Goal: Task Accomplishment & Management: Manage account settings

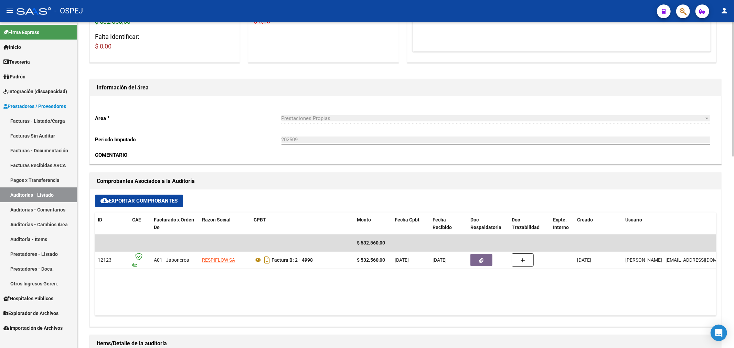
scroll to position [125, 0]
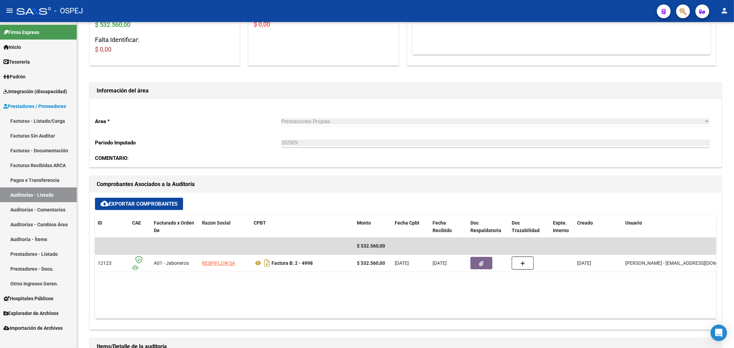
click at [51, 189] on link "Auditorías - Listado" at bounding box center [38, 195] width 77 height 15
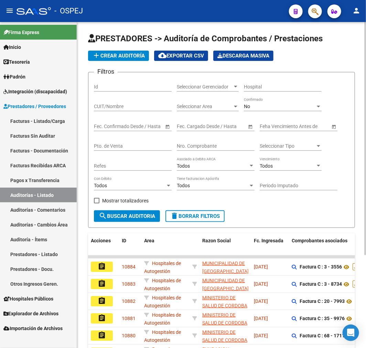
click at [269, 103] on div "No Confirmado" at bounding box center [283, 104] width 78 height 14
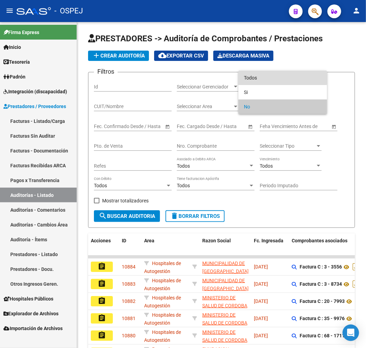
click at [266, 78] on span "Todos" at bounding box center [283, 78] width 78 height 14
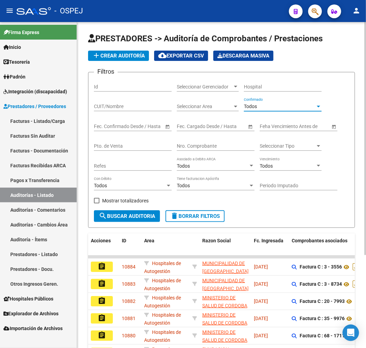
click at [188, 141] on div "Nro. Comprobante" at bounding box center [216, 144] width 78 height 14
click at [188, 142] on div "Nro. Comprobante" at bounding box center [216, 144] width 78 height 14
click at [185, 144] on input "Nro. Comprobante" at bounding box center [216, 146] width 78 height 6
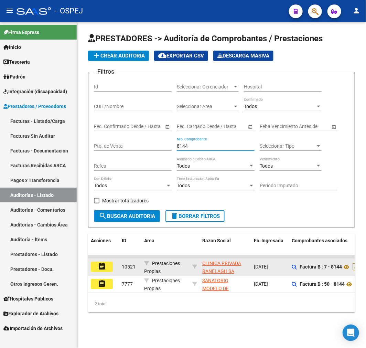
type input "8144"
click at [97, 270] on button "assignment" at bounding box center [102, 267] width 22 height 10
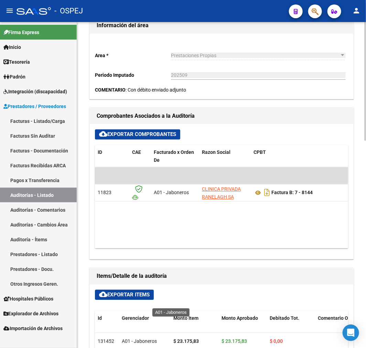
scroll to position [306, 0]
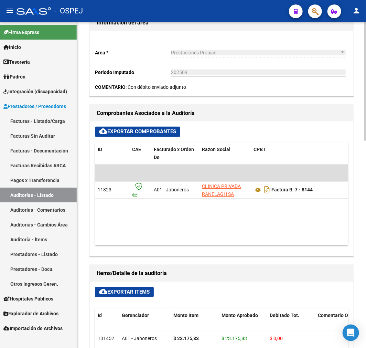
click at [140, 239] on datatable-body "$ 356.804,58 11823 A01 - Jaboneros CLINICA PRIVADA RANELAGH SA Factura B: 7 - 8…" at bounding box center [221, 205] width 253 height 81
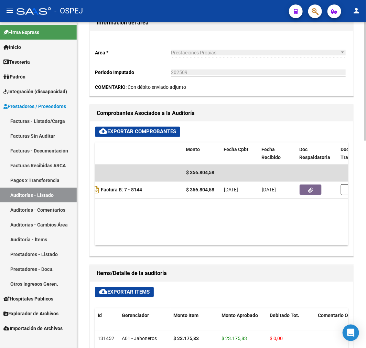
scroll to position [0, 193]
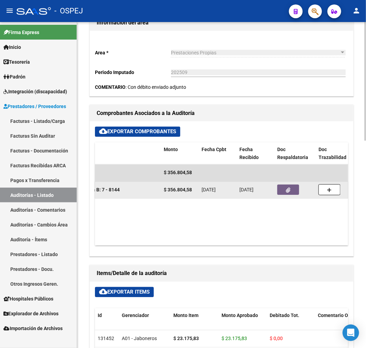
click at [293, 187] on button "button" at bounding box center [288, 190] width 22 height 10
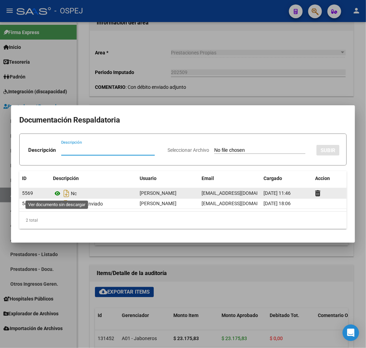
click at [55, 194] on icon at bounding box center [57, 193] width 9 height 8
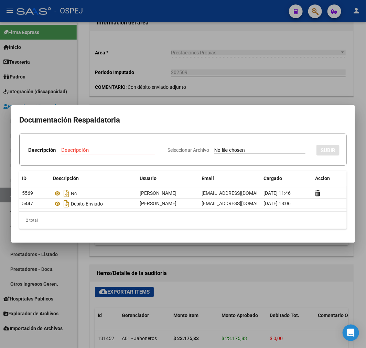
click at [225, 296] on div at bounding box center [183, 174] width 366 height 348
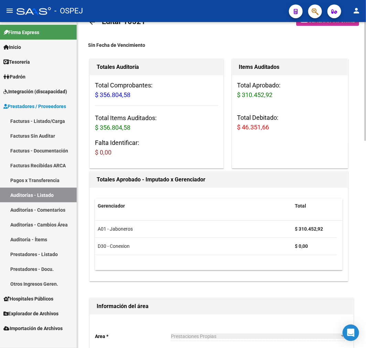
scroll to position [0, 0]
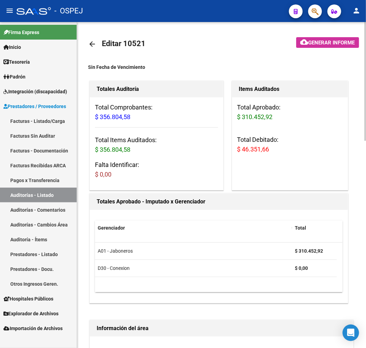
click at [98, 49] on link "arrow_back" at bounding box center [95, 44] width 14 height 16
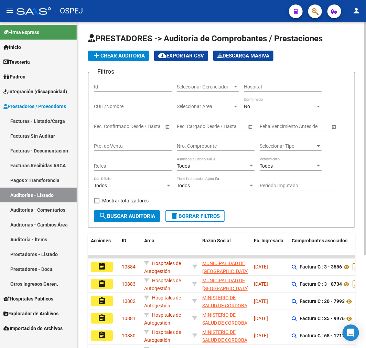
click at [269, 107] on div "No" at bounding box center [280, 107] width 72 height 6
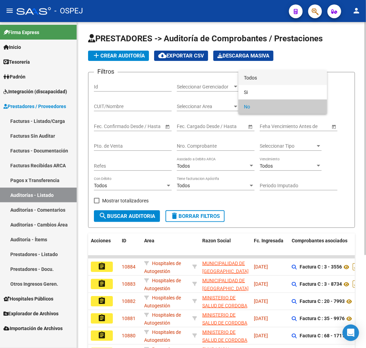
click at [270, 75] on span "Todos" at bounding box center [283, 78] width 78 height 14
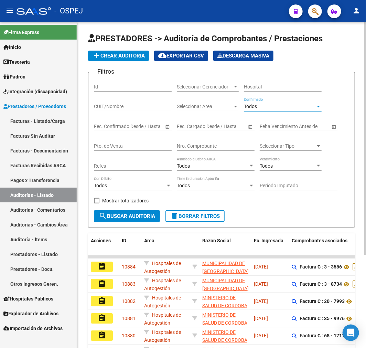
click at [231, 146] on input "Nro. Comprobante" at bounding box center [216, 146] width 78 height 6
click at [123, 107] on input "CUIT/Nombre" at bounding box center [133, 107] width 78 height 6
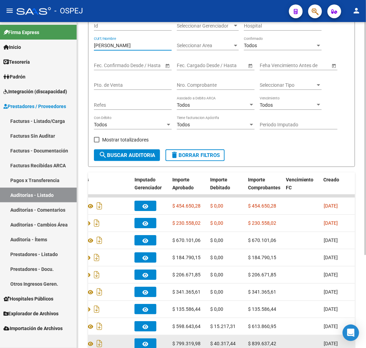
scroll to position [130, 0]
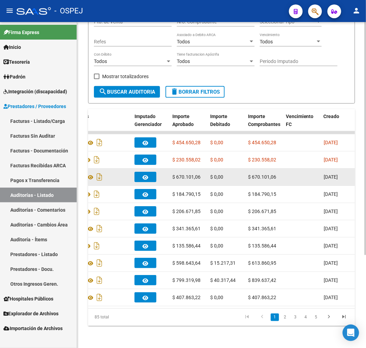
type input "figueroa paredes"
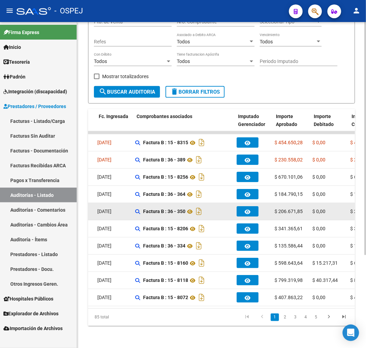
scroll to position [0, 157]
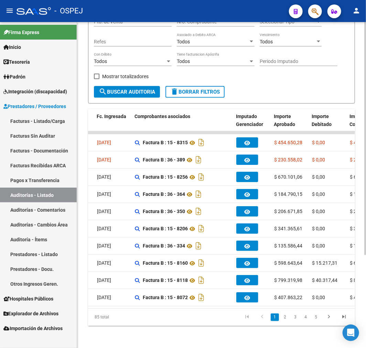
click at [288, 319] on link "2" at bounding box center [285, 318] width 8 height 8
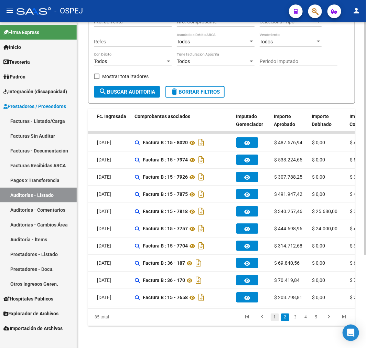
click at [276, 319] on link "1" at bounding box center [275, 318] width 8 height 8
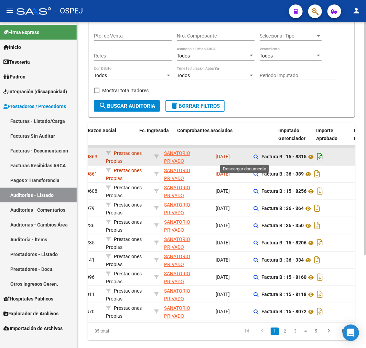
scroll to position [0, 0]
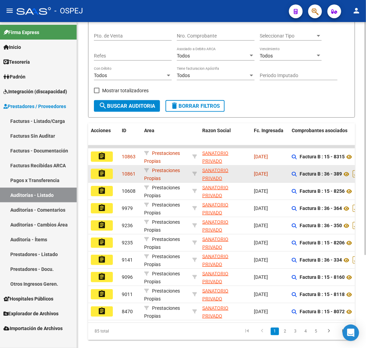
click at [349, 170] on div "Factura B : 36 - 389" at bounding box center [340, 173] width 96 height 11
click at [346, 173] on icon at bounding box center [346, 174] width 9 height 8
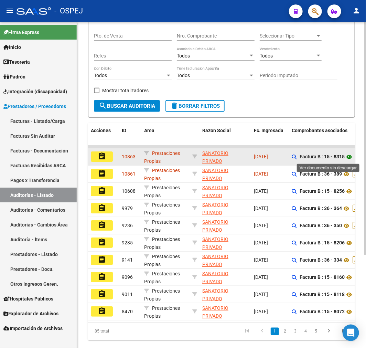
click at [353, 157] on icon at bounding box center [349, 157] width 9 height 8
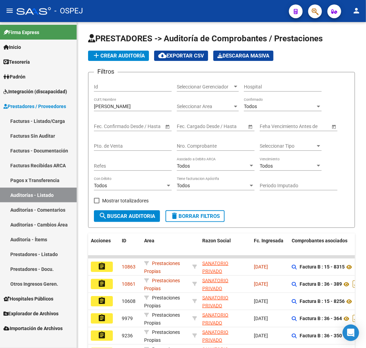
click at [200, 150] on div "Nro. Comprobante" at bounding box center [216, 144] width 78 height 14
click at [115, 106] on input "figueroa paredes" at bounding box center [133, 107] width 78 height 6
click at [208, 146] on input "Nro. Comprobante" at bounding box center [216, 146] width 78 height 6
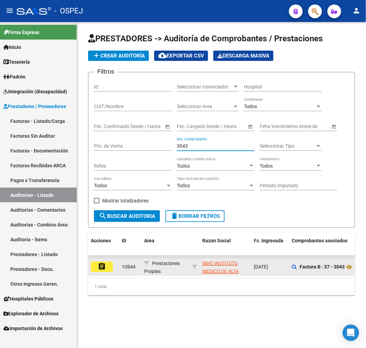
type input "3043"
click at [111, 265] on button "assignment" at bounding box center [102, 267] width 22 height 10
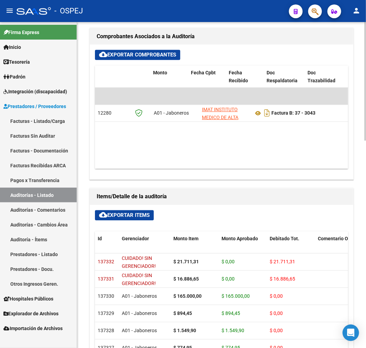
scroll to position [0, 228]
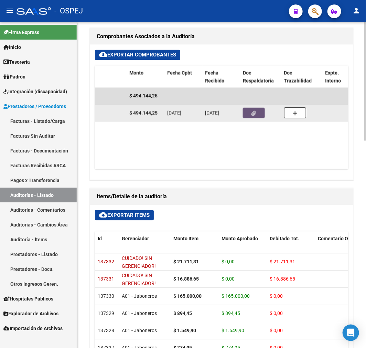
click at [255, 112] on icon "button" at bounding box center [254, 113] width 4 height 5
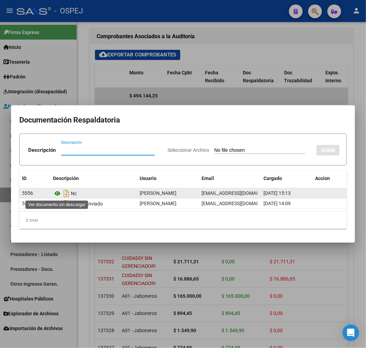
click at [60, 190] on icon at bounding box center [57, 193] width 9 height 8
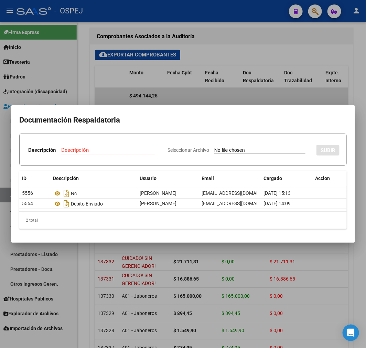
click at [169, 292] on div at bounding box center [183, 174] width 366 height 348
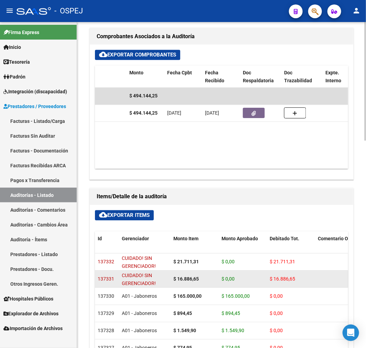
drag, startPoint x: 249, startPoint y: 282, endPoint x: 254, endPoint y: 280, distance: 6.0
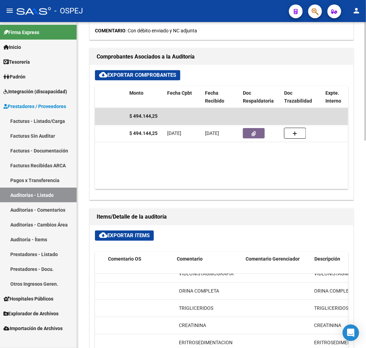
scroll to position [0, 210]
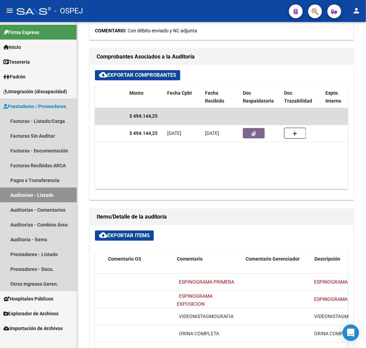
click at [45, 196] on link "Auditorías - Listado" at bounding box center [38, 195] width 77 height 15
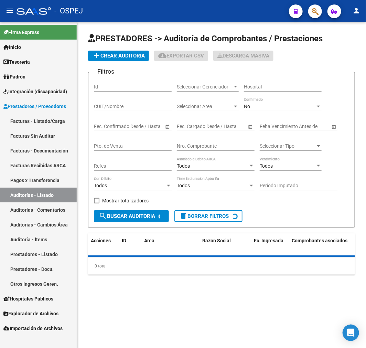
click at [273, 101] on div "No Confirmado" at bounding box center [283, 104] width 78 height 14
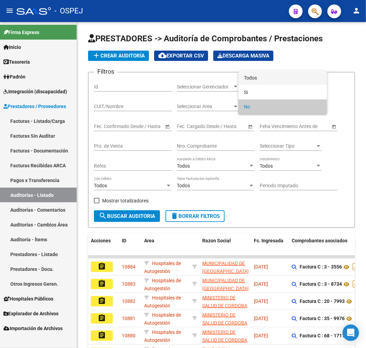
click at [273, 74] on span "Todos" at bounding box center [283, 78] width 78 height 14
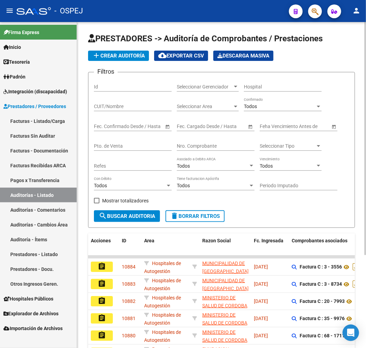
click at [193, 141] on div "Nro. Comprobante" at bounding box center [216, 144] width 78 height 14
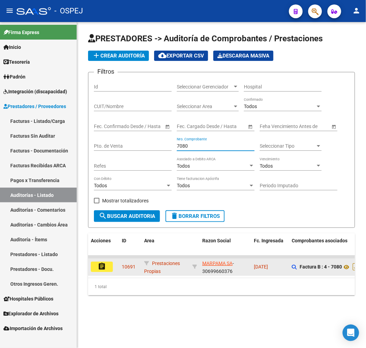
type input "7080"
click at [105, 269] on mat-icon "assignment" at bounding box center [102, 266] width 8 height 8
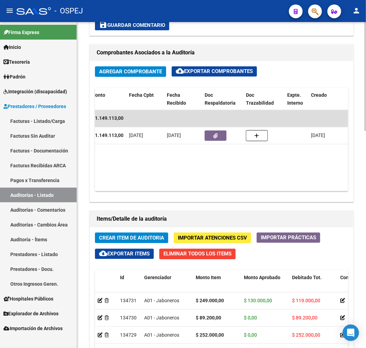
scroll to position [0, 280]
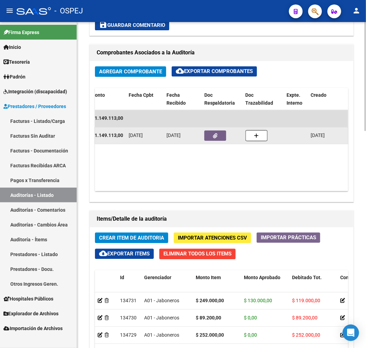
click at [214, 138] on icon "button" at bounding box center [215, 136] width 4 height 5
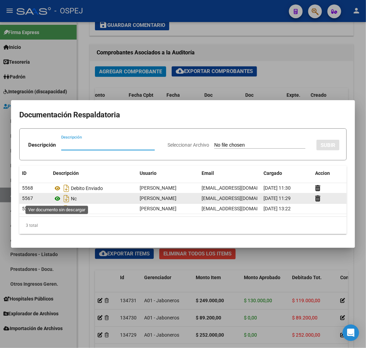
click at [58, 198] on icon at bounding box center [57, 198] width 9 height 8
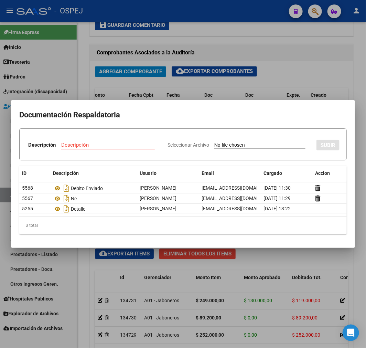
click at [331, 55] on div at bounding box center [183, 174] width 366 height 348
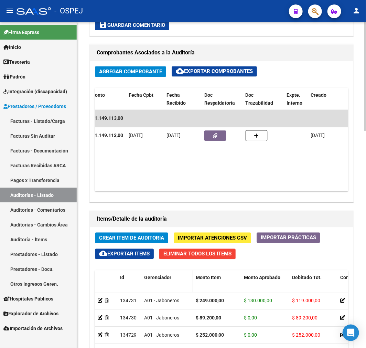
scroll to position [573, 0]
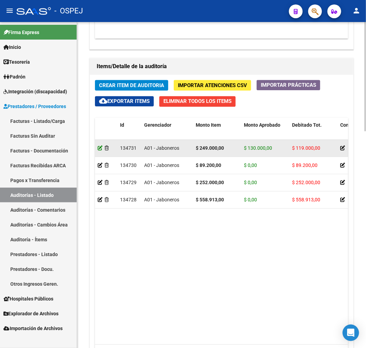
click at [102, 149] on icon at bounding box center [100, 148] width 5 height 5
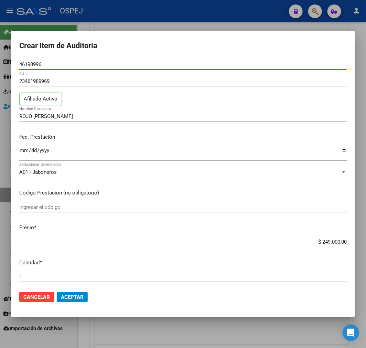
click at [44, 295] on span "Cancelar" at bounding box center [36, 297] width 27 height 6
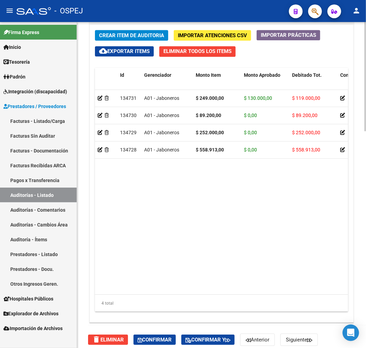
scroll to position [494, 0]
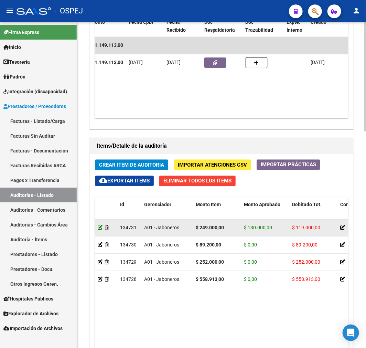
click at [102, 229] on icon at bounding box center [100, 227] width 5 height 5
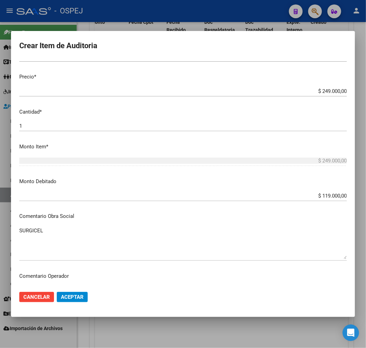
scroll to position [153, 0]
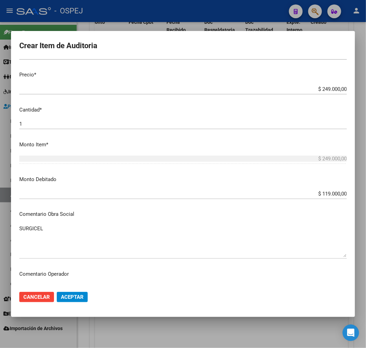
click at [48, 301] on button "Cancelar" at bounding box center [36, 297] width 35 height 10
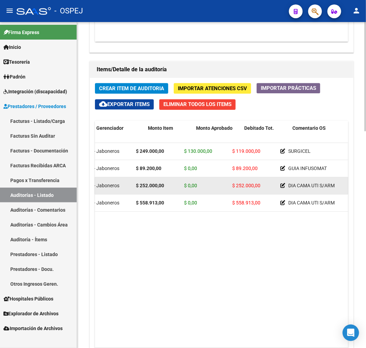
scroll to position [0, 0]
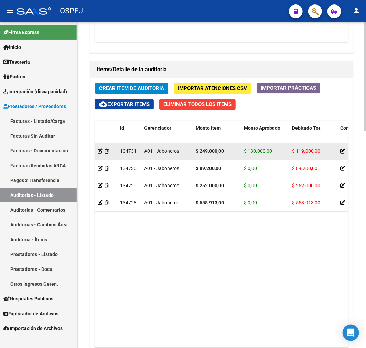
click at [99, 154] on app-auditoria-detalle at bounding box center [100, 151] width 5 height 6
click at [100, 153] on icon at bounding box center [100, 151] width 5 height 5
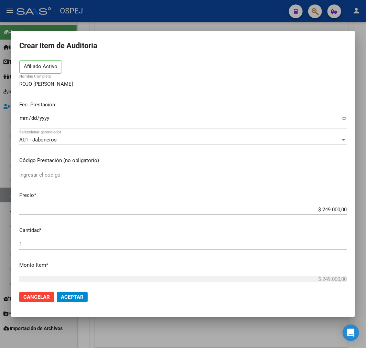
scroll to position [191, 0]
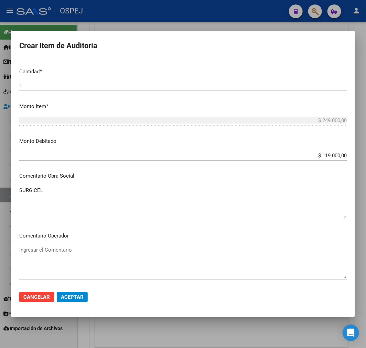
click at [321, 152] on input "$ 119.000,00" at bounding box center [183, 155] width 328 height 6
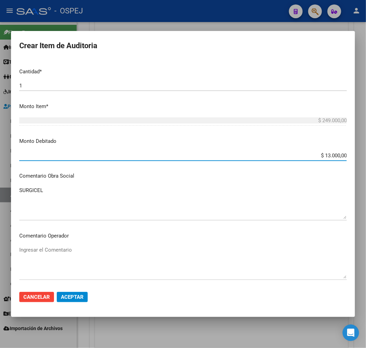
type input "$ 130.000,00"
click at [75, 301] on button "Aceptar" at bounding box center [72, 297] width 31 height 10
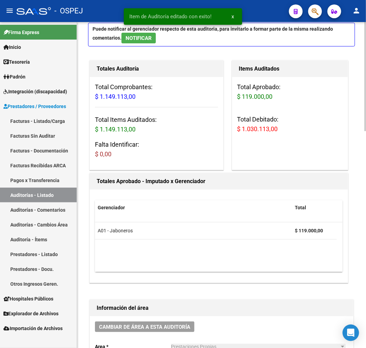
scroll to position [38, 0]
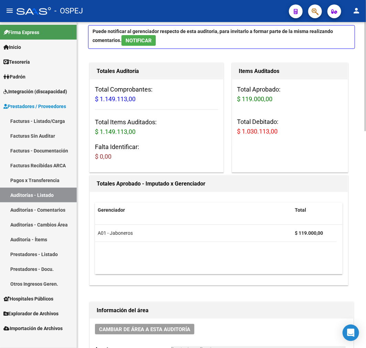
click at [261, 133] on span "$ 1.030.113,00" at bounding box center [258, 131] width 41 height 7
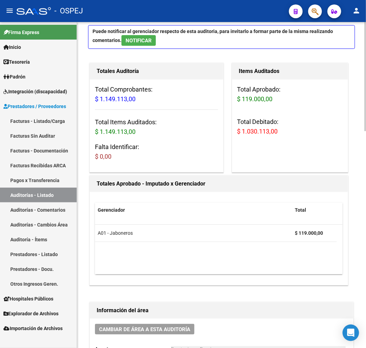
click at [264, 131] on span "$ 1.030.113,00" at bounding box center [258, 131] width 41 height 7
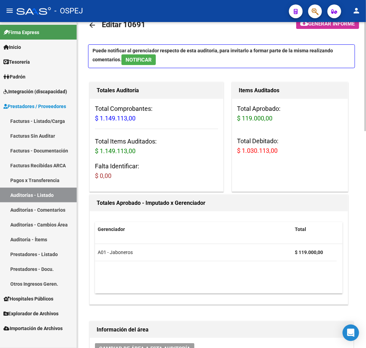
scroll to position [0, 0]
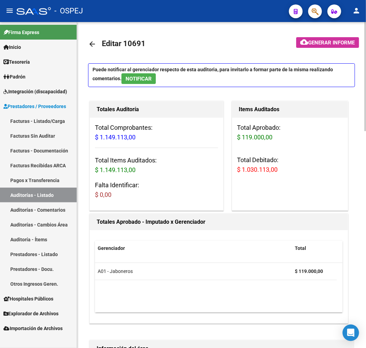
click at [97, 47] on link "arrow_back" at bounding box center [95, 44] width 14 height 16
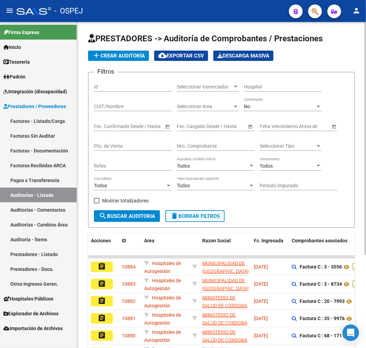
click at [253, 106] on div "No" at bounding box center [280, 107] width 72 height 6
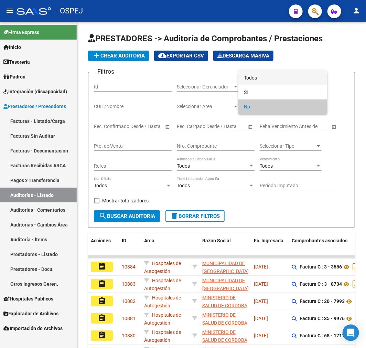
click at [263, 74] on span "Todos" at bounding box center [283, 78] width 78 height 14
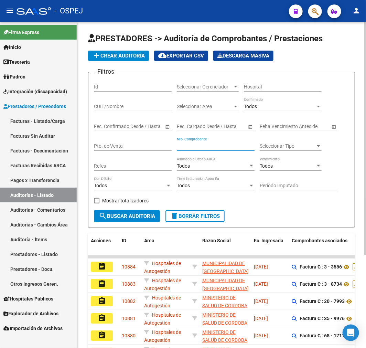
click at [197, 147] on input "Nro. Comprobante" at bounding box center [216, 146] width 78 height 6
click at [225, 146] on input "Nro. Comprobante" at bounding box center [216, 146] width 78 height 6
click at [214, 145] on input "Nro. Comprobante" at bounding box center [216, 146] width 78 height 6
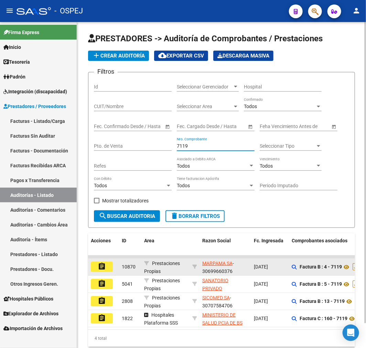
type input "7119"
click at [98, 269] on mat-icon "assignment" at bounding box center [102, 266] width 8 height 8
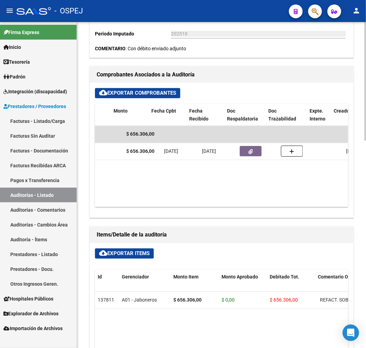
scroll to position [0, 232]
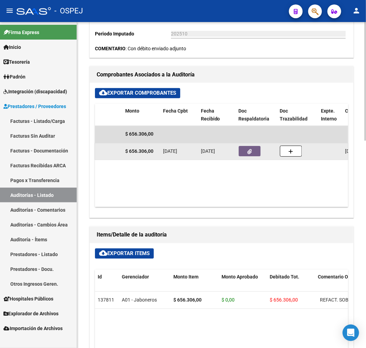
click at [250, 153] on icon "button" at bounding box center [250, 151] width 4 height 5
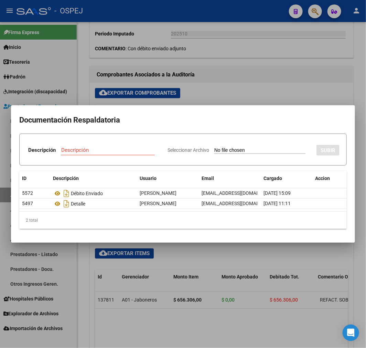
type input "C:\fakepath\30699660376_08_0004_00004195.pdf"
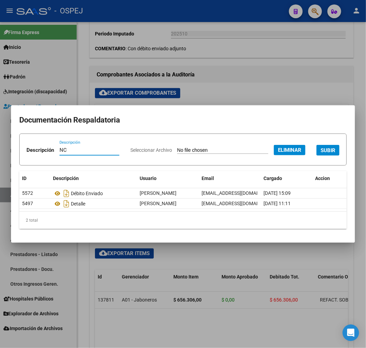
type input "NC"
click at [321, 154] on span "SUBIR" at bounding box center [328, 150] width 15 height 6
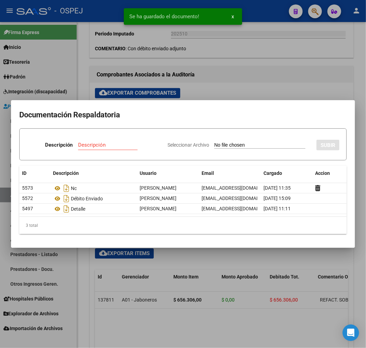
click at [235, 73] on div at bounding box center [183, 174] width 366 height 348
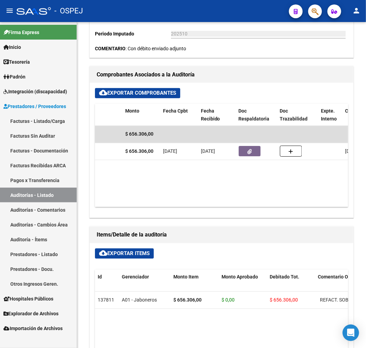
click at [63, 193] on link "Auditorías - Listado" at bounding box center [38, 195] width 77 height 15
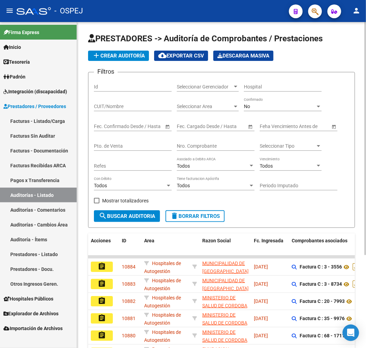
click at [262, 103] on div "No Confirmado" at bounding box center [283, 104] width 78 height 14
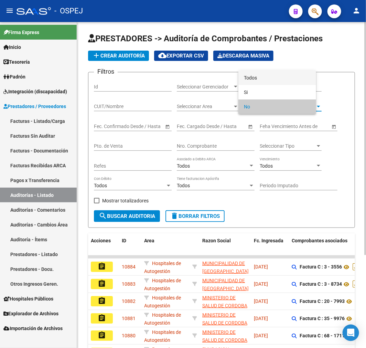
click at [266, 82] on span "Todos" at bounding box center [277, 78] width 67 height 14
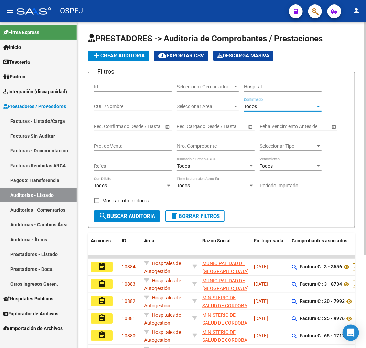
click at [214, 145] on input "Nro. Comprobante" at bounding box center [216, 146] width 78 height 6
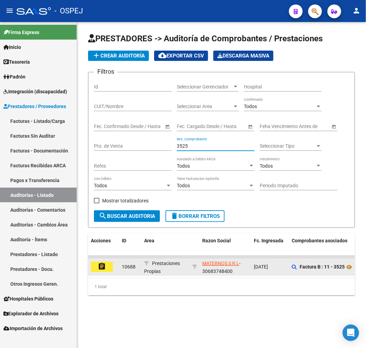
type input "3525"
click at [96, 270] on button "assignment" at bounding box center [102, 267] width 22 height 10
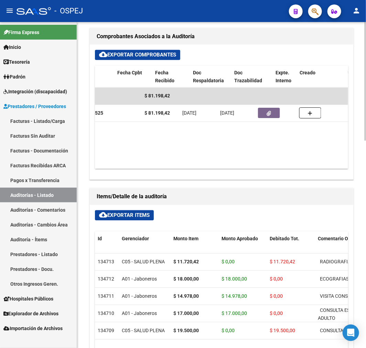
scroll to position [0, 277]
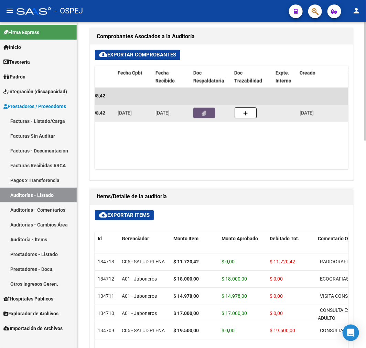
click at [214, 117] on button "button" at bounding box center [204, 113] width 22 height 10
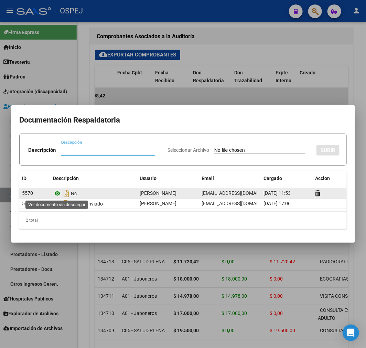
click at [56, 191] on icon at bounding box center [57, 193] width 9 height 8
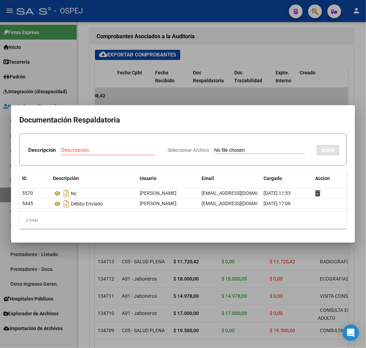
drag, startPoint x: 171, startPoint y: 286, endPoint x: 177, endPoint y: 283, distance: 6.2
click at [171, 286] on div at bounding box center [183, 174] width 366 height 348
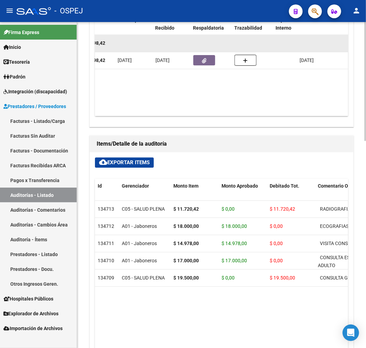
scroll to position [302, 0]
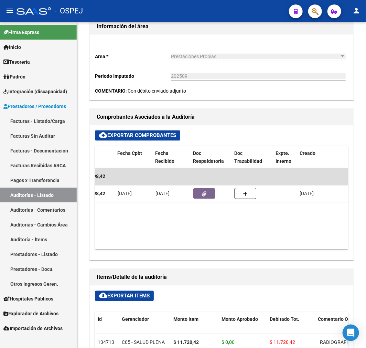
click at [49, 194] on link "Auditorías - Listado" at bounding box center [38, 195] width 77 height 15
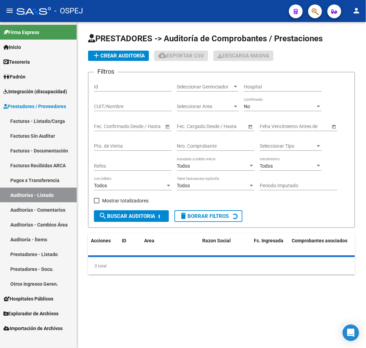
click at [210, 145] on input "Nro. Comprobante" at bounding box center [216, 146] width 78 height 6
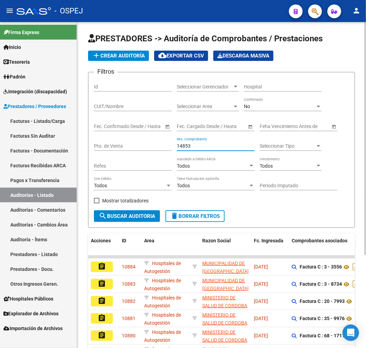
type input "14853"
click at [292, 109] on div "No" at bounding box center [280, 107] width 72 height 6
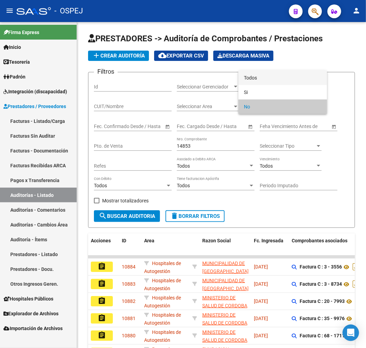
click at [281, 78] on span "Todos" at bounding box center [283, 78] width 78 height 14
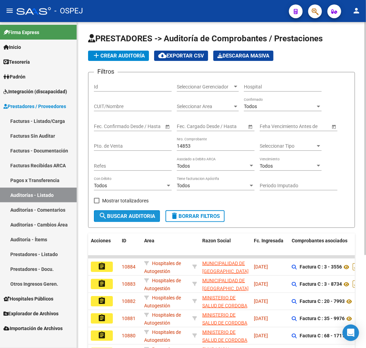
click at [119, 221] on button "search Buscar Auditoria" at bounding box center [127, 216] width 66 height 12
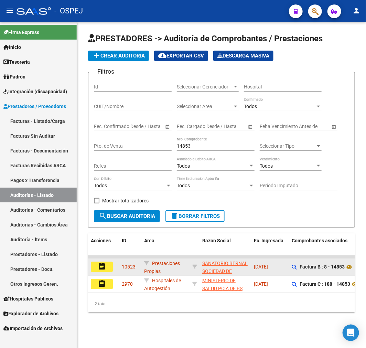
click at [104, 268] on mat-icon "assignment" at bounding box center [102, 266] width 8 height 8
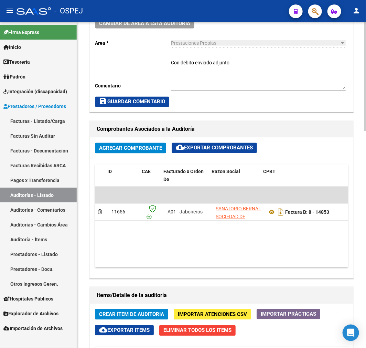
scroll to position [0, 243]
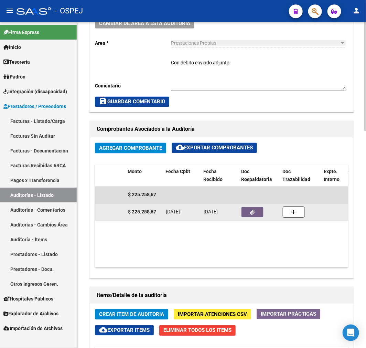
click at [252, 212] on icon "button" at bounding box center [253, 212] width 4 height 5
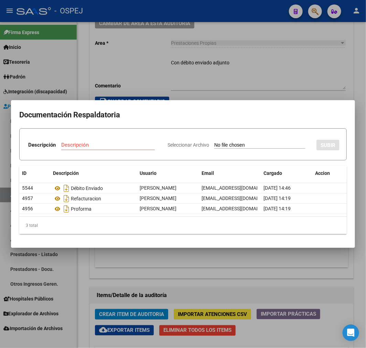
type input "C:\fakepath\Nota de CréditoB000800008124.pdf"
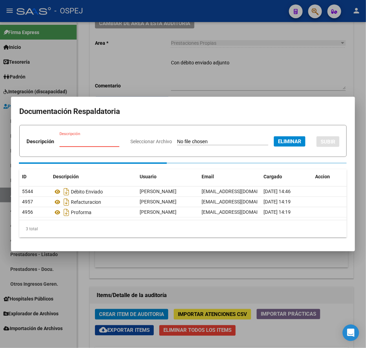
click at [119, 138] on input "Descripción" at bounding box center [90, 141] width 60 height 6
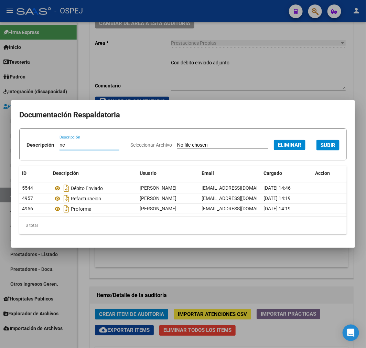
type input "nc"
click at [321, 148] on span "SUBIR" at bounding box center [328, 145] width 15 height 6
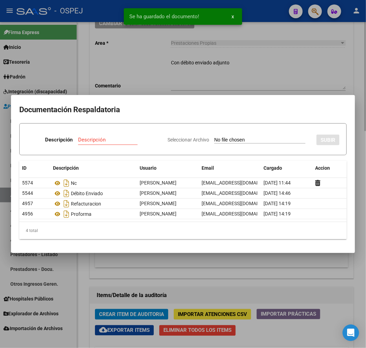
click at [159, 72] on div at bounding box center [183, 174] width 366 height 348
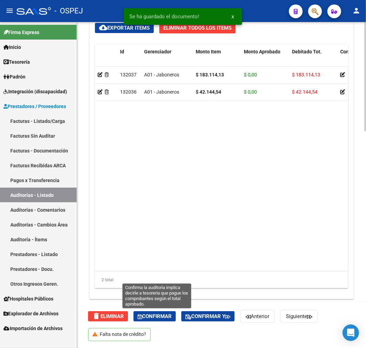
click at [157, 317] on span "Confirmar" at bounding box center [155, 316] width 34 height 6
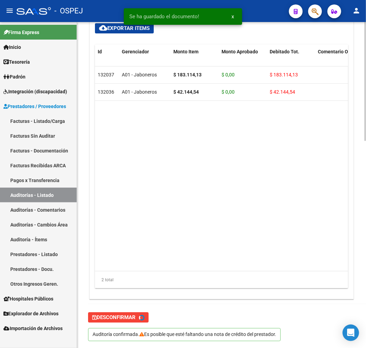
type input "202510"
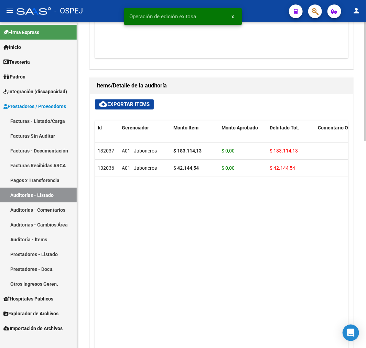
scroll to position [264, 0]
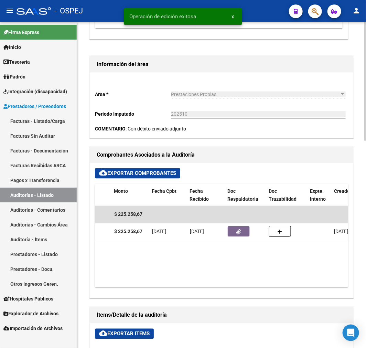
click at [250, 245] on datatable-body "$ 225.258,67 11656 A01 - Jaboneros SANATORIO BERNAL SOCIEDAD DE RESPONSABILIDAD…" at bounding box center [221, 246] width 253 height 81
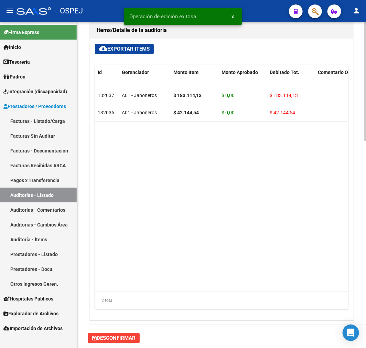
drag, startPoint x: 222, startPoint y: 178, endPoint x: 227, endPoint y: 178, distance: 4.5
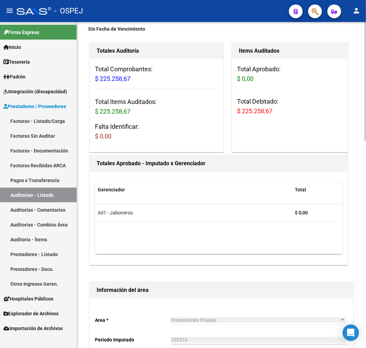
scroll to position [0, 0]
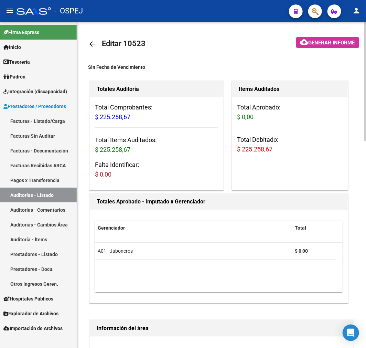
click at [92, 39] on link "arrow_back" at bounding box center [95, 44] width 14 height 16
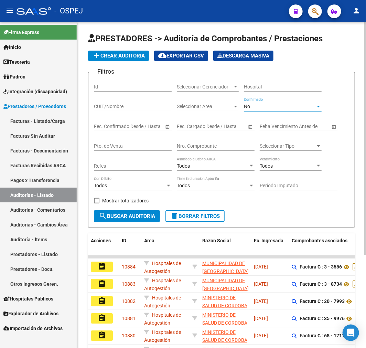
click at [281, 107] on div "No" at bounding box center [280, 107] width 72 height 6
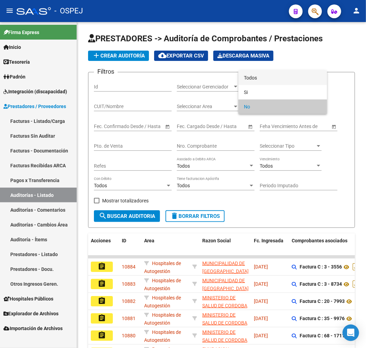
click at [277, 80] on span "Todos" at bounding box center [283, 78] width 78 height 14
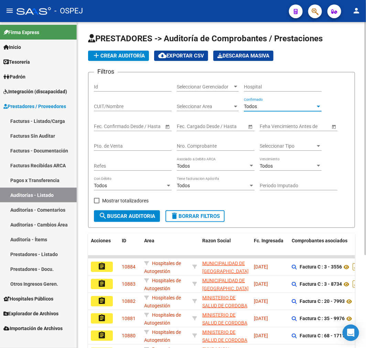
click at [201, 147] on input "Nro. Comprobante" at bounding box center [216, 146] width 78 height 6
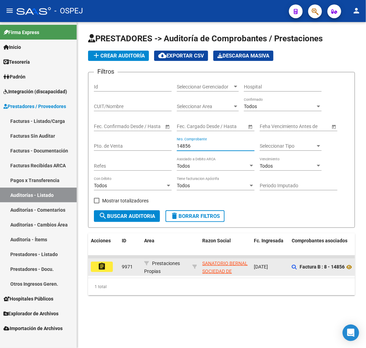
type input "14856"
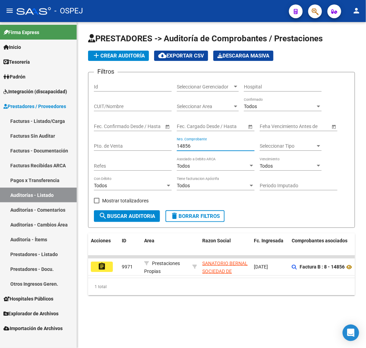
click at [106, 264] on mat-icon "assignment" at bounding box center [102, 266] width 8 height 8
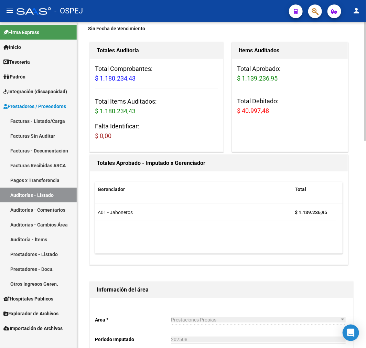
scroll to position [267, 0]
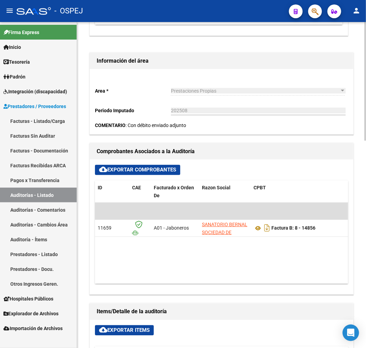
click at [190, 276] on datatable-body "$ 1.180.234,43 11659 A01 - Jaboneros SANATORIO BERNAL SOCIEDAD DE RESPONSABILID…" at bounding box center [221, 243] width 253 height 81
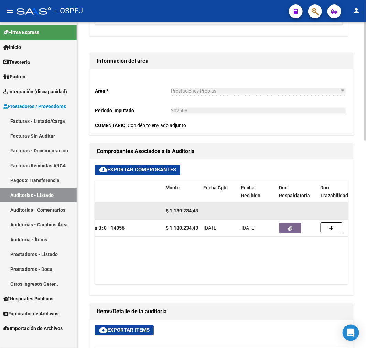
click at [306, 219] on datatable-body-cell at bounding box center [297, 211] width 41 height 17
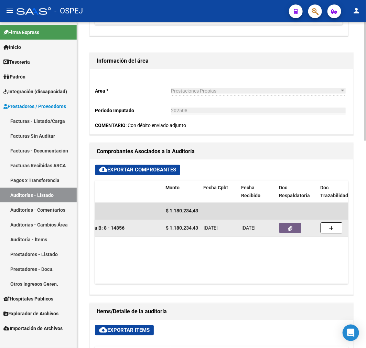
click at [285, 230] on button "button" at bounding box center [291, 228] width 22 height 10
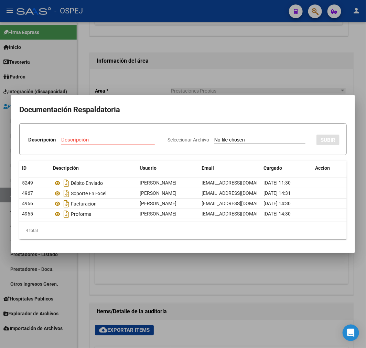
type input "C:\fakepath\Nota de CréditoB000800008099.pdf"
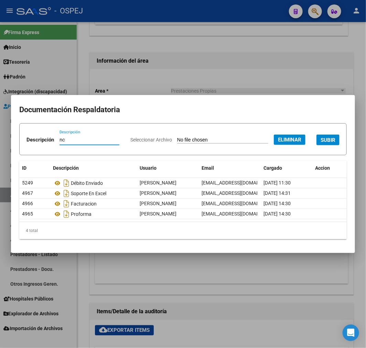
type input "nc"
click at [321, 143] on span "SUBIR" at bounding box center [328, 140] width 15 height 6
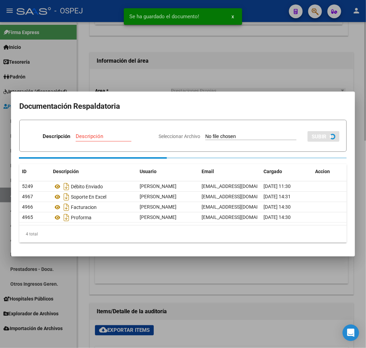
click at [211, 304] on div at bounding box center [183, 174] width 366 height 348
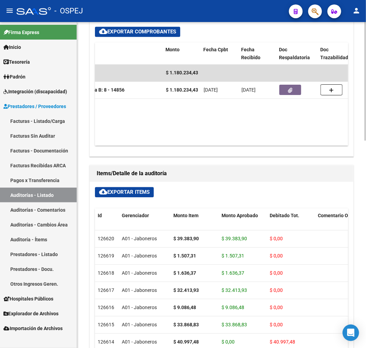
scroll to position [267, 0]
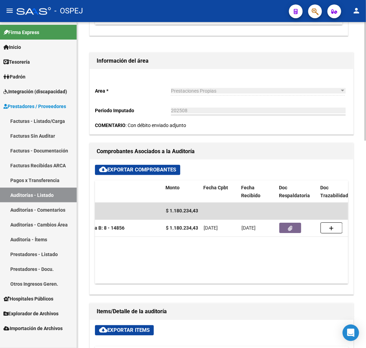
click at [220, 274] on datatable-body "$ 1.180.234,43 11659 A01 - Jaboneros SANATORIO BERNAL SOCIEDAD DE RESPONSABILID…" at bounding box center [221, 243] width 253 height 81
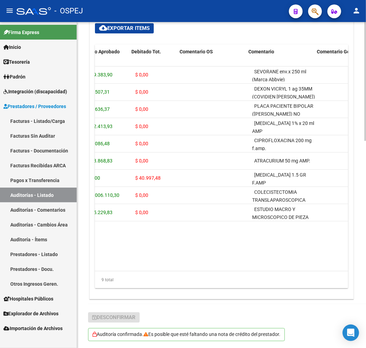
scroll to position [0, 140]
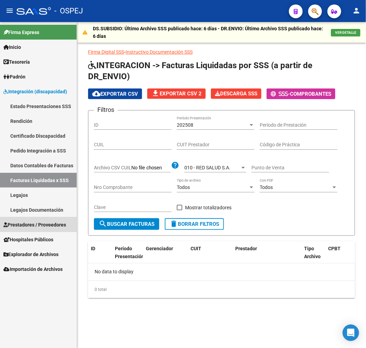
click at [39, 225] on span "Prestadores / Proveedores" at bounding box center [34, 225] width 63 height 8
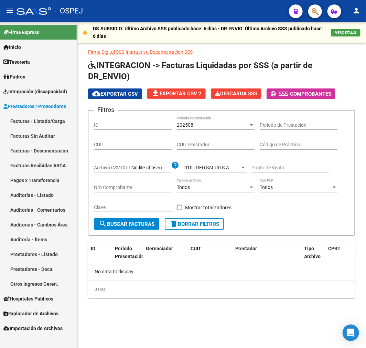
click at [29, 182] on link "Pagos x Transferencia" at bounding box center [38, 180] width 77 height 15
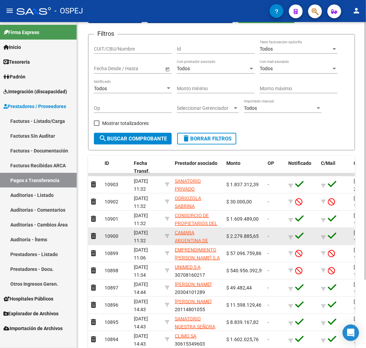
scroll to position [76, 0]
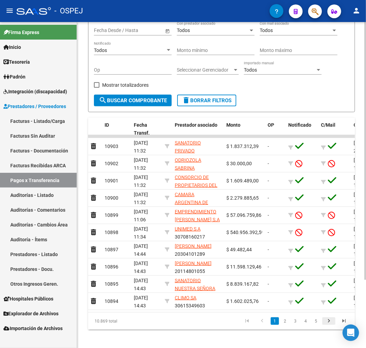
click at [327, 325] on icon "go to next page" at bounding box center [329, 322] width 9 height 8
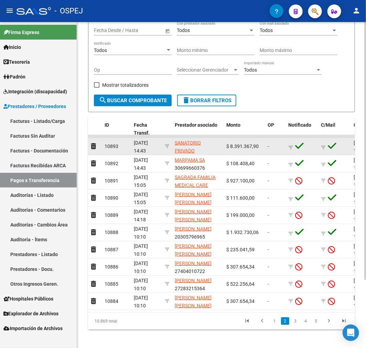
click at [242, 150] on datatable-body-cell "$ 8.391.367,90" at bounding box center [244, 146] width 41 height 17
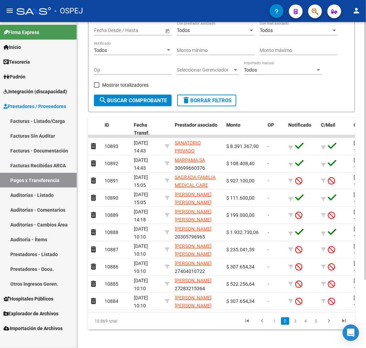
click at [275, 325] on link "1" at bounding box center [275, 321] width 8 height 8
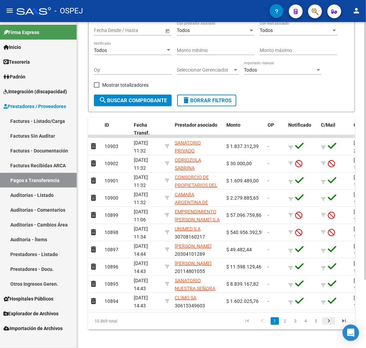
click at [328, 326] on icon "go to next page" at bounding box center [329, 322] width 9 height 8
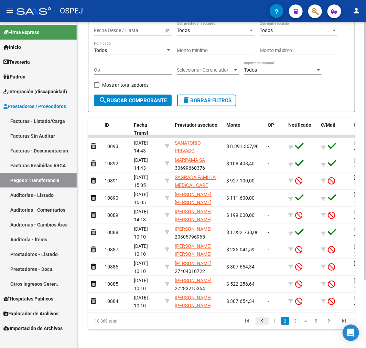
click at [261, 326] on icon "go to previous page" at bounding box center [262, 322] width 9 height 8
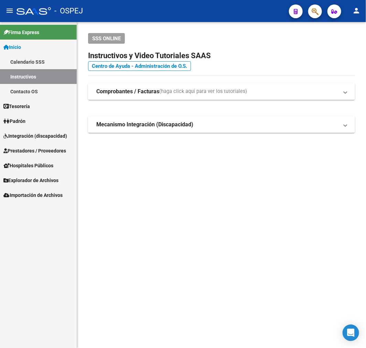
click at [53, 151] on span "Prestadores / Proveedores" at bounding box center [34, 151] width 63 height 8
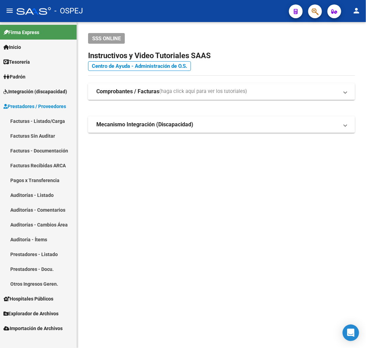
click at [52, 195] on link "Auditorías - Listado" at bounding box center [38, 195] width 77 height 15
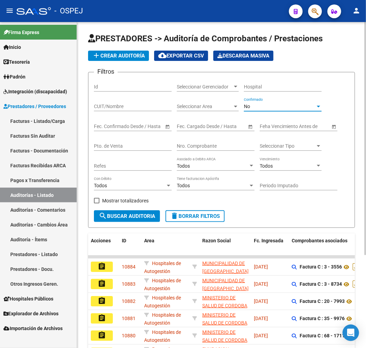
click at [259, 105] on div "No" at bounding box center [280, 107] width 72 height 6
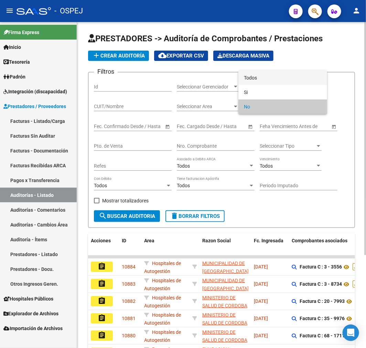
click at [271, 72] on span "Todos" at bounding box center [283, 78] width 78 height 14
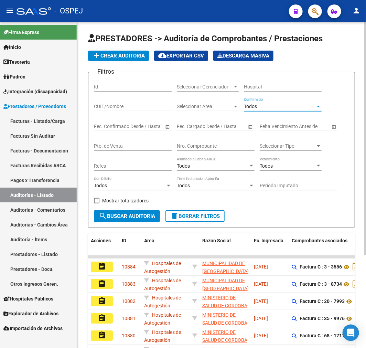
click at [224, 144] on input "Nro. Comprobante" at bounding box center [216, 146] width 78 height 6
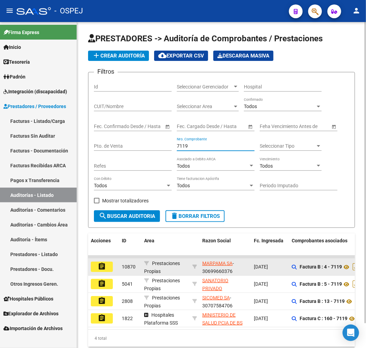
type input "7119"
click at [109, 266] on button "assignment" at bounding box center [102, 267] width 22 height 10
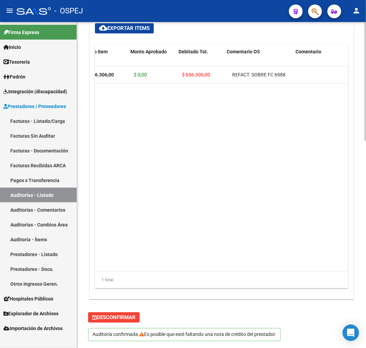
scroll to position [0, 95]
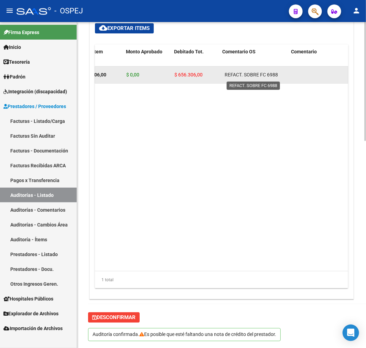
click at [271, 77] on span "REFACT. SOBRE FC 6988" at bounding box center [251, 75] width 53 height 6
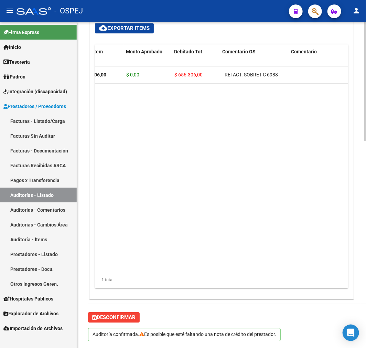
copy span "6988"
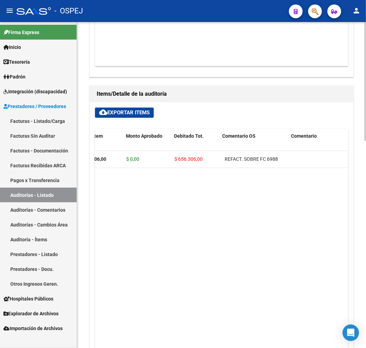
scroll to position [302, 0]
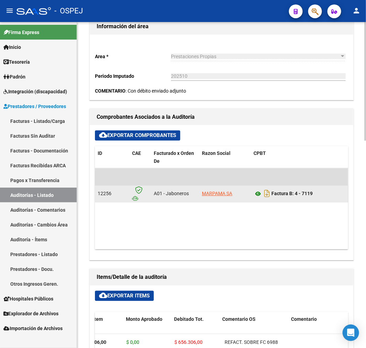
click at [254, 193] on icon at bounding box center [258, 194] width 9 height 8
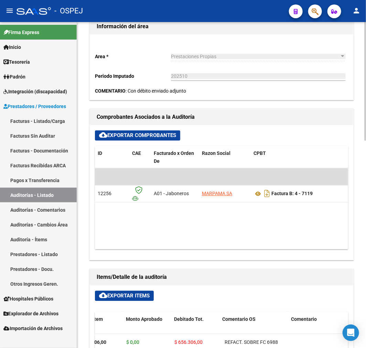
scroll to position [0, 150]
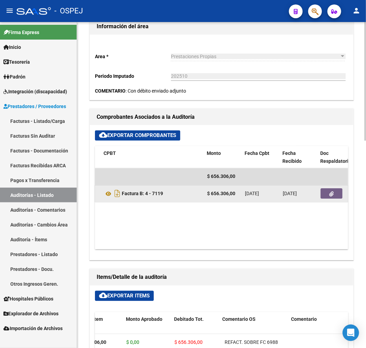
click at [329, 189] on button "button" at bounding box center [332, 194] width 22 height 10
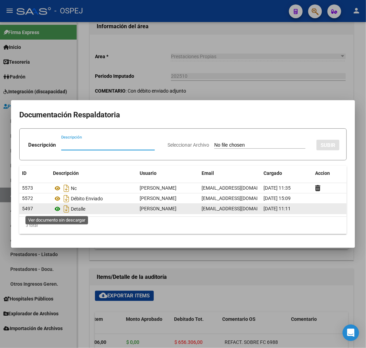
click at [56, 208] on icon at bounding box center [57, 209] width 9 height 8
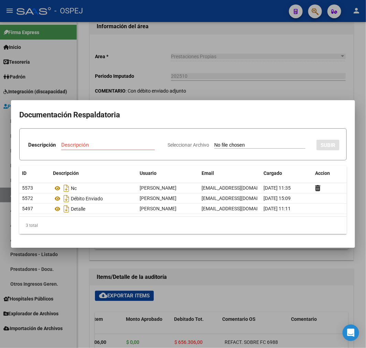
click at [271, 290] on div at bounding box center [183, 174] width 366 height 348
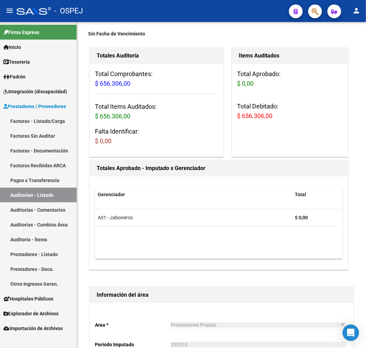
scroll to position [0, 0]
